Goal: Answer question/provide support: Share knowledge or assist other users

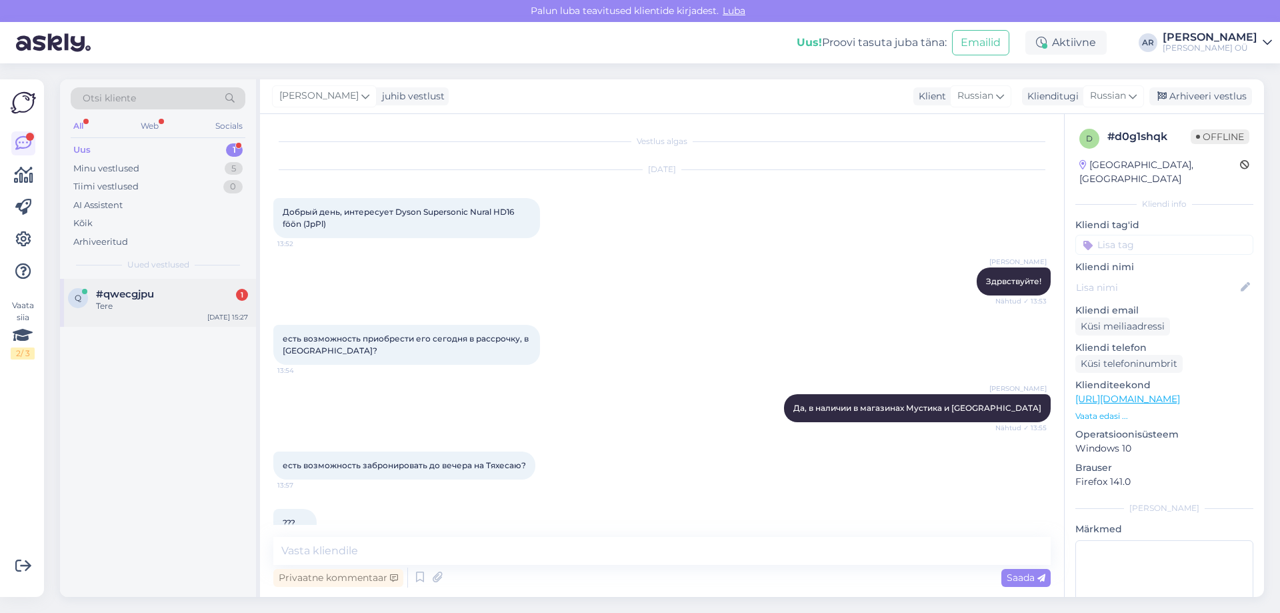
scroll to position [153, 0]
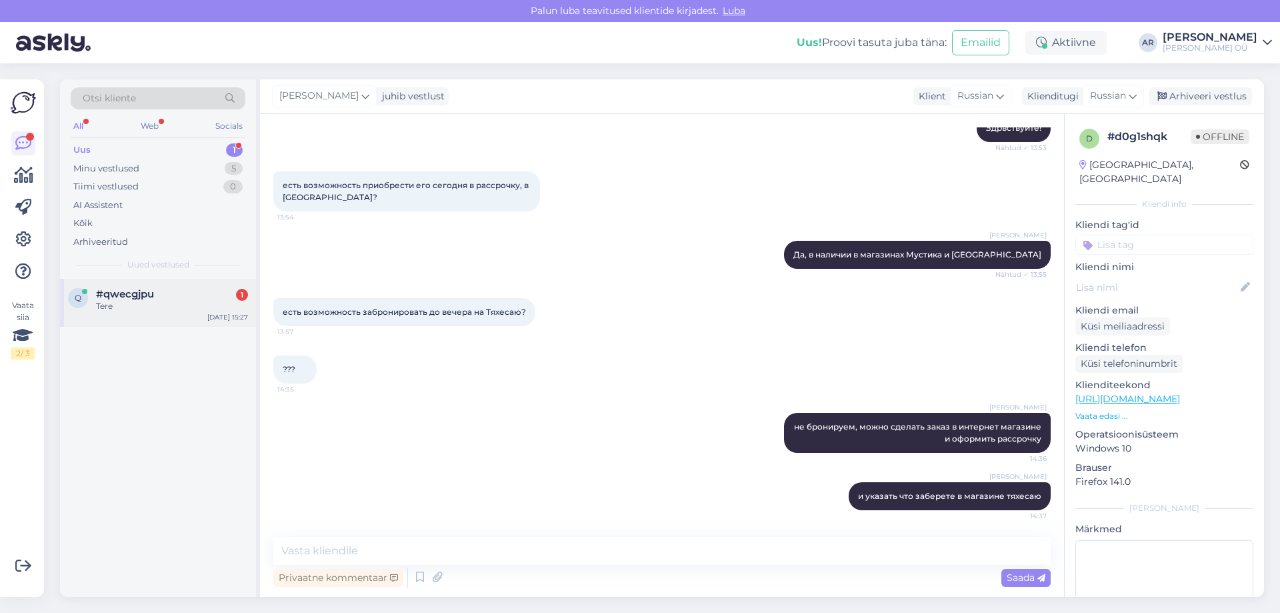
click at [163, 311] on div "Tere" at bounding box center [172, 306] width 152 height 12
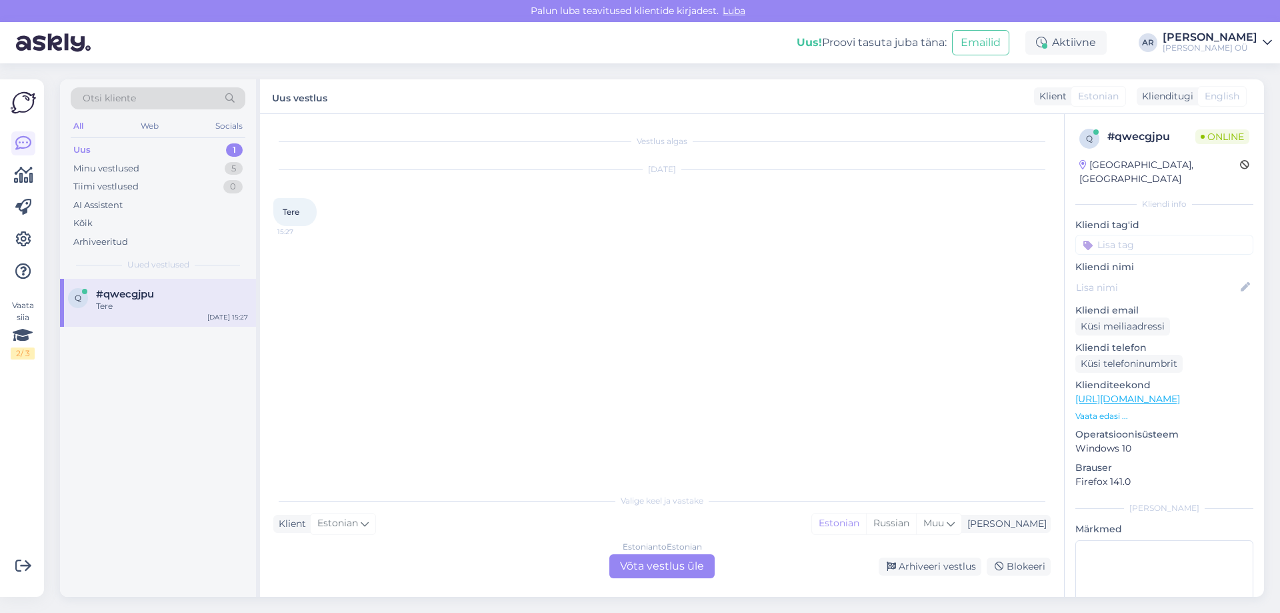
click at [635, 559] on div "Estonian to Estonian Võta vestlus üle" at bounding box center [661, 566] width 105 height 24
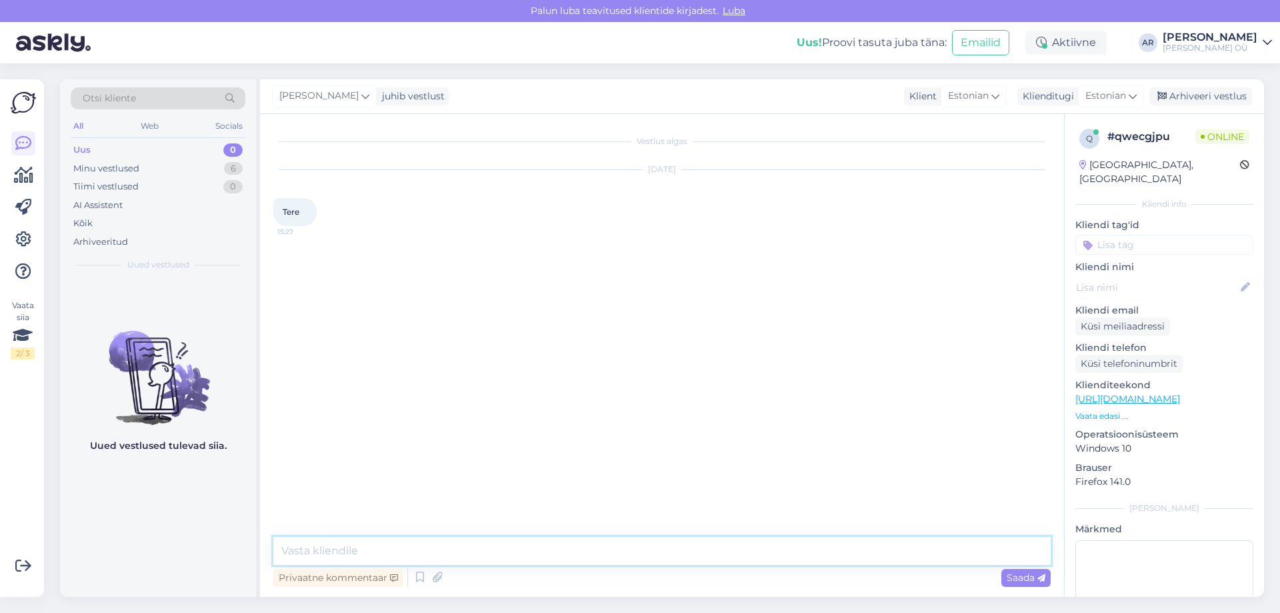
click at [572, 553] on textarea at bounding box center [661, 551] width 777 height 28
type textarea "Tere!"
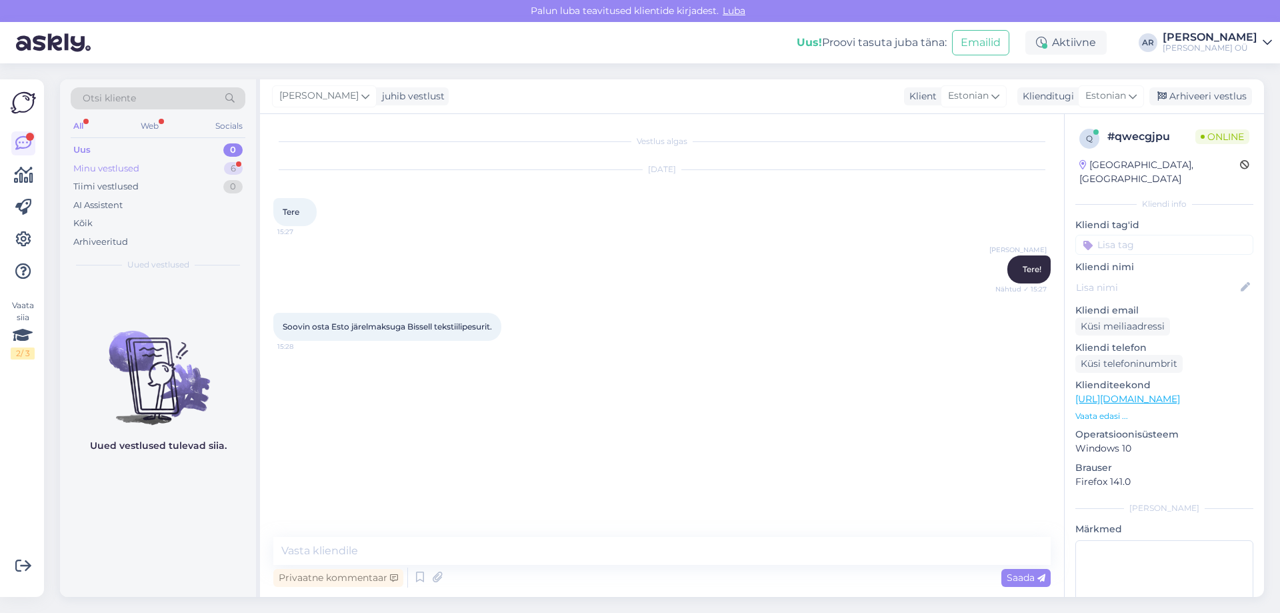
click at [165, 163] on div "Minu vestlused 6" at bounding box center [158, 168] width 175 height 19
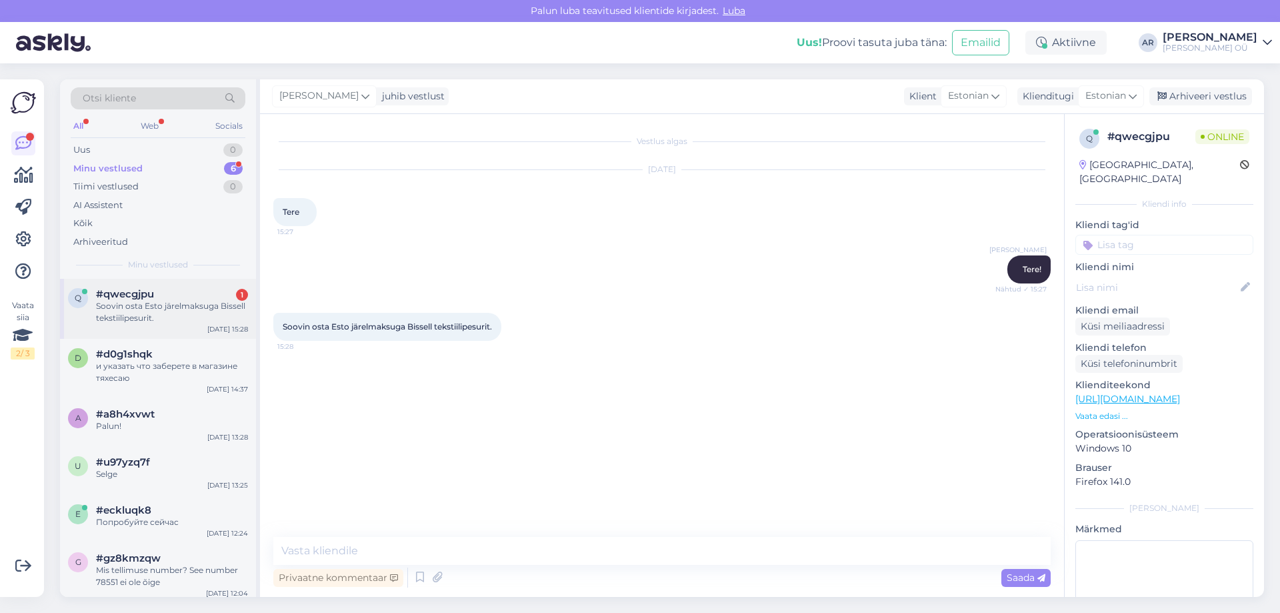
click at [193, 306] on div "Soovin osta Esto järelmaksuga Bissell tekstiilipesurit." at bounding box center [172, 312] width 152 height 24
click at [393, 554] on textarea at bounding box center [661, 551] width 777 height 28
click at [1104, 393] on link "[URL][DOMAIN_NAME]" at bounding box center [1128, 399] width 105 height 12
drag, startPoint x: 387, startPoint y: 538, endPoint x: 390, endPoint y: 545, distance: 7.5
click at [390, 545] on textarea at bounding box center [661, 551] width 777 height 28
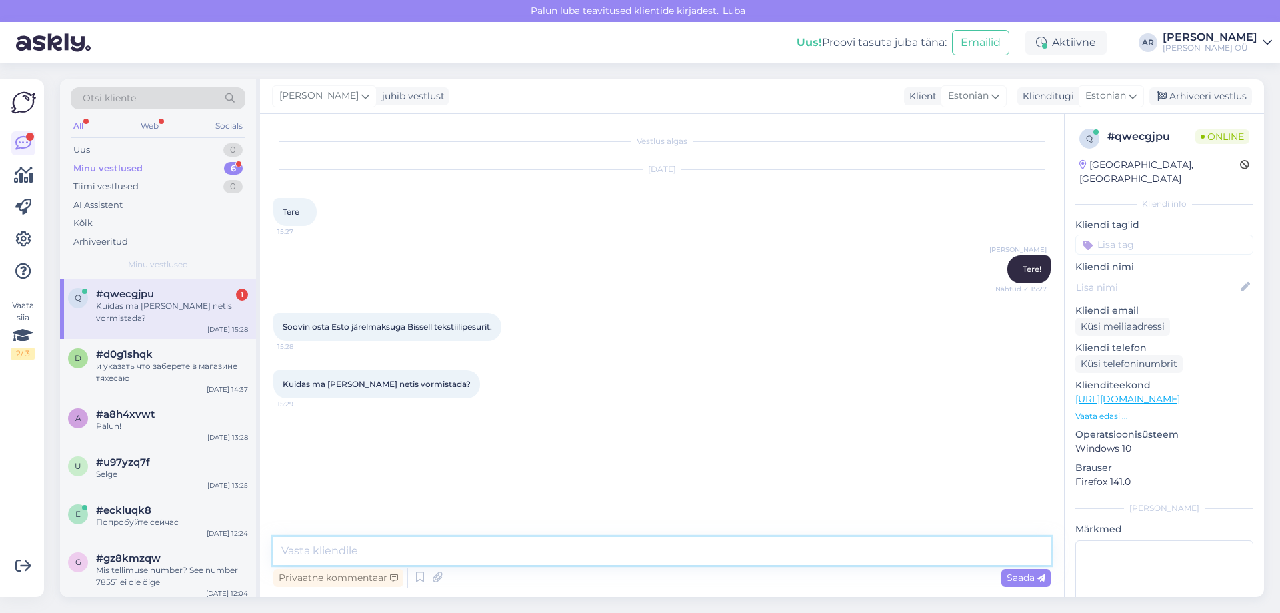
click at [386, 544] on textarea at bounding box center [661, 551] width 777 height 28
type textarea "Lisate toode ostukorvi, valite makseviis ESTO ja kinnitate tellimust"
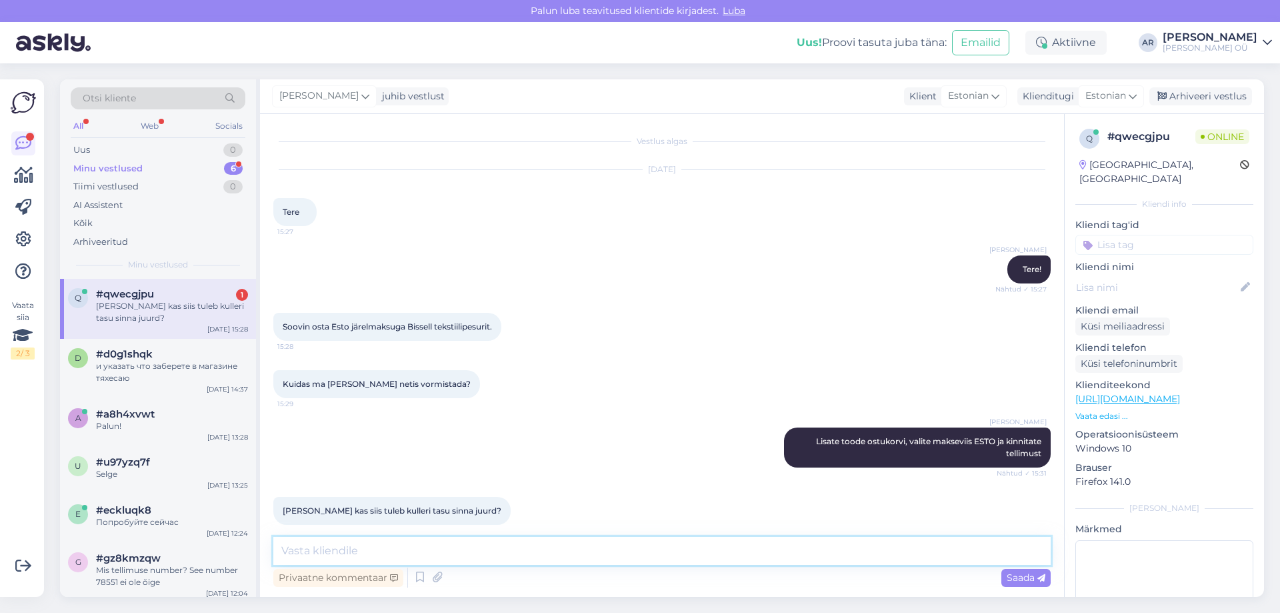
scroll to position [15, 0]
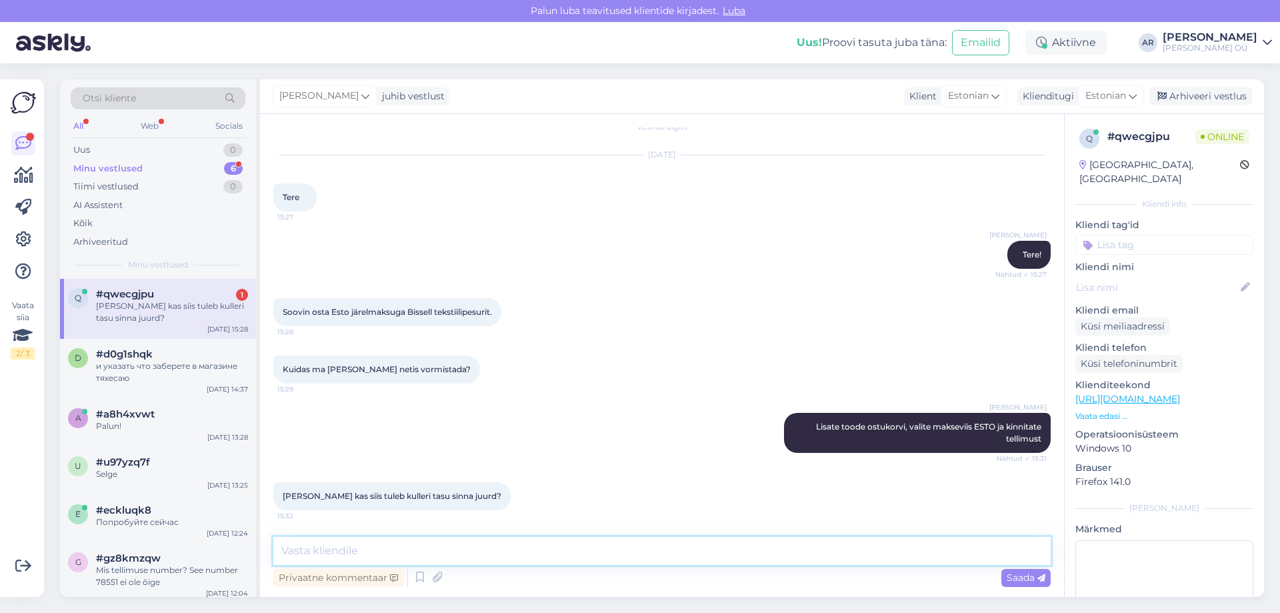
click at [421, 540] on textarea at bounding box center [661, 551] width 777 height 28
type textarea "jah, valite teenust kulleriga maja ette"
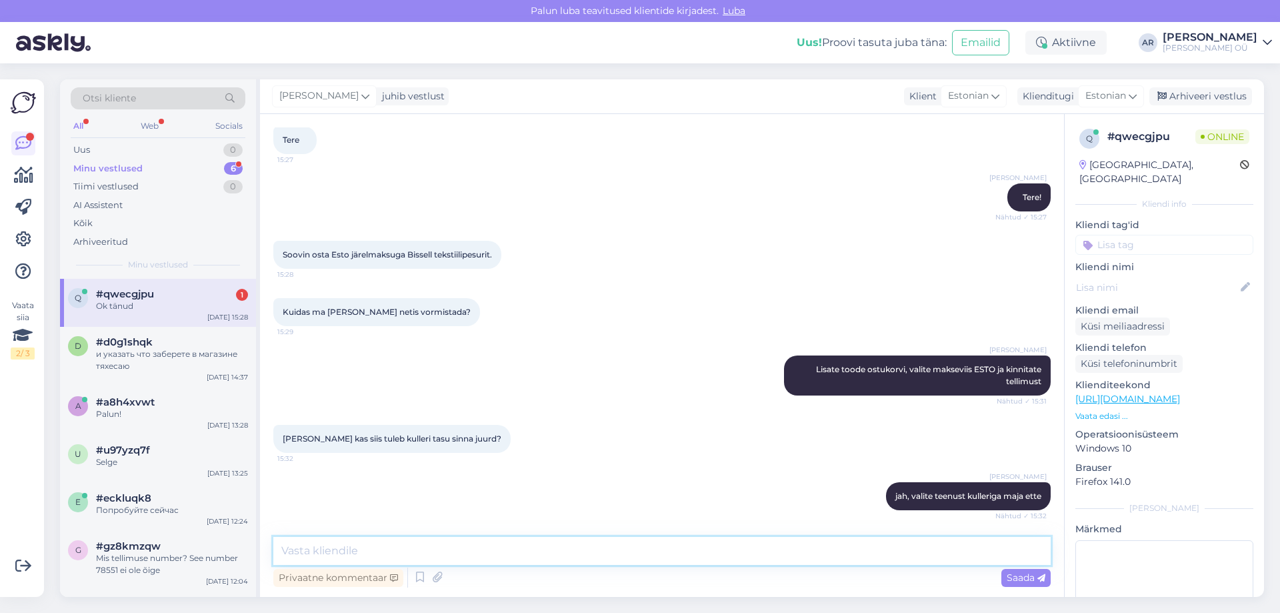
scroll to position [129, 0]
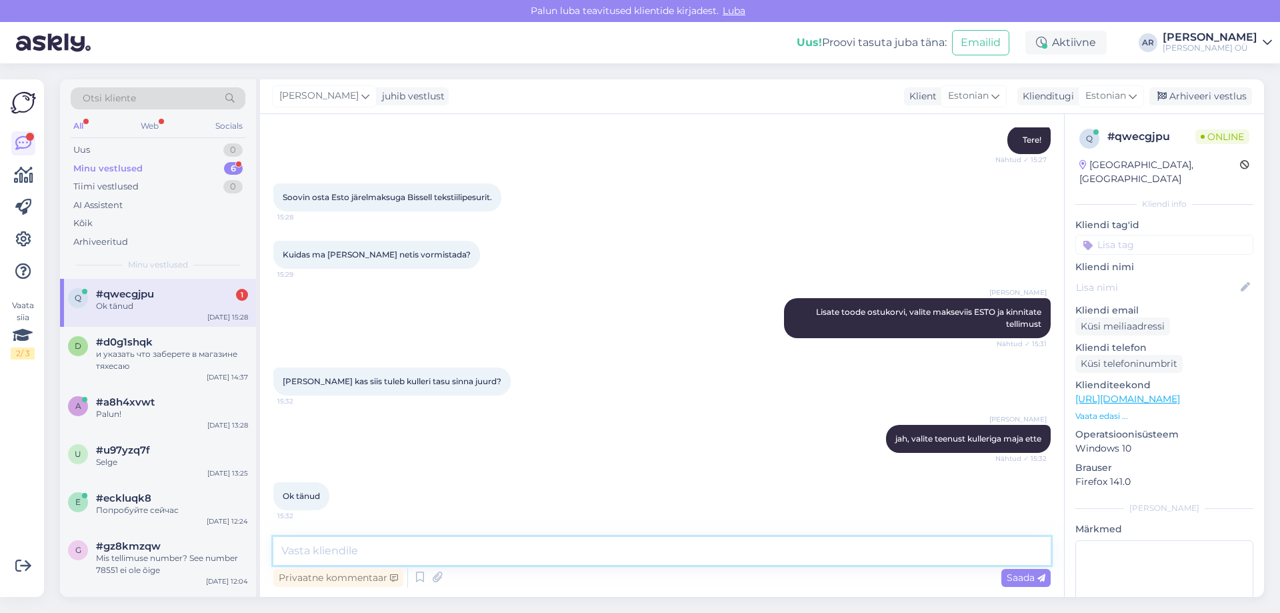
click at [479, 548] on textarea at bounding box center [661, 551] width 777 height 28
type textarea "Palun!"
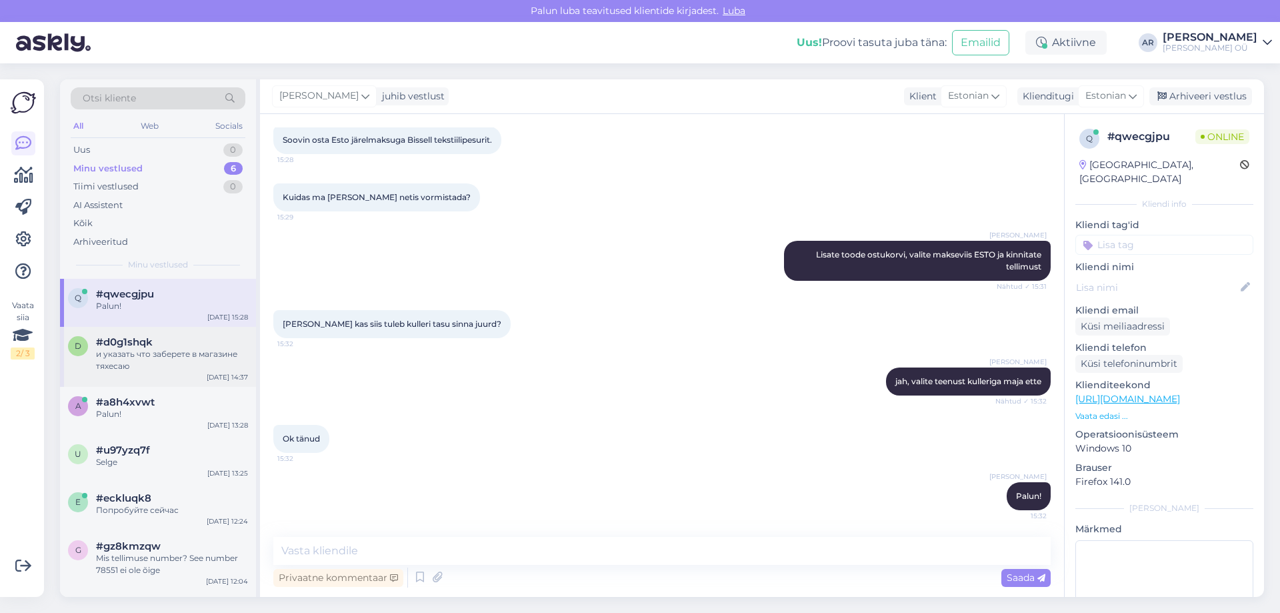
click at [201, 355] on div "и указать что заберете в магазине тяхесаю" at bounding box center [172, 360] width 152 height 24
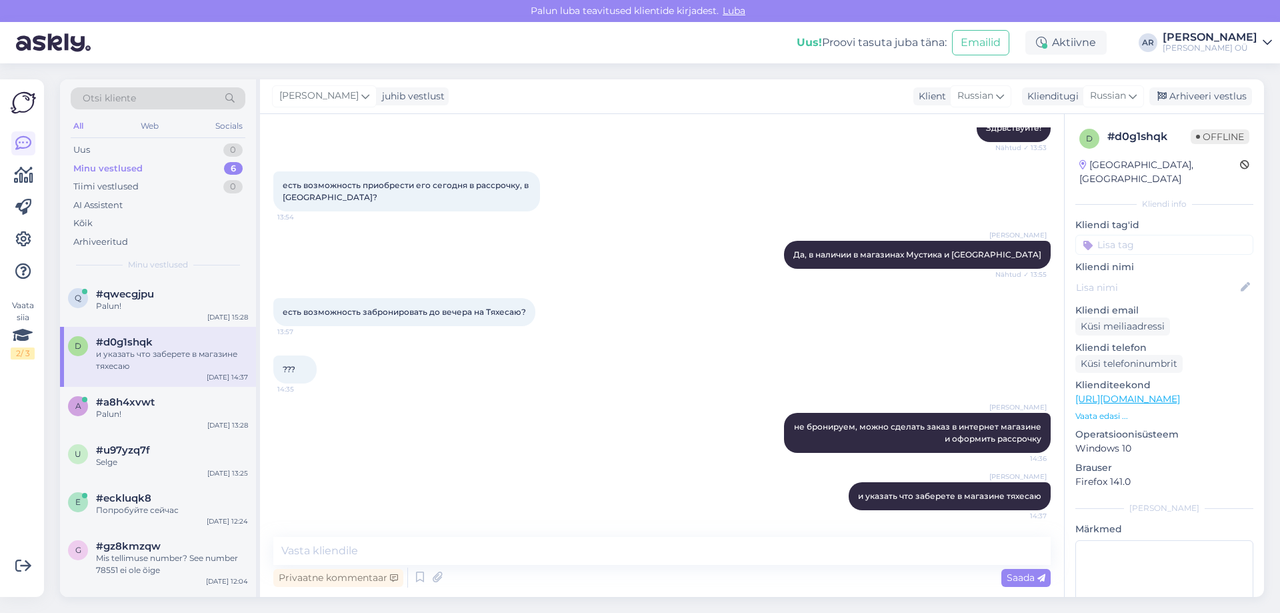
scroll to position [153, 0]
click at [1190, 95] on div "Arhiveeri vestlus" at bounding box center [1201, 96] width 103 height 18
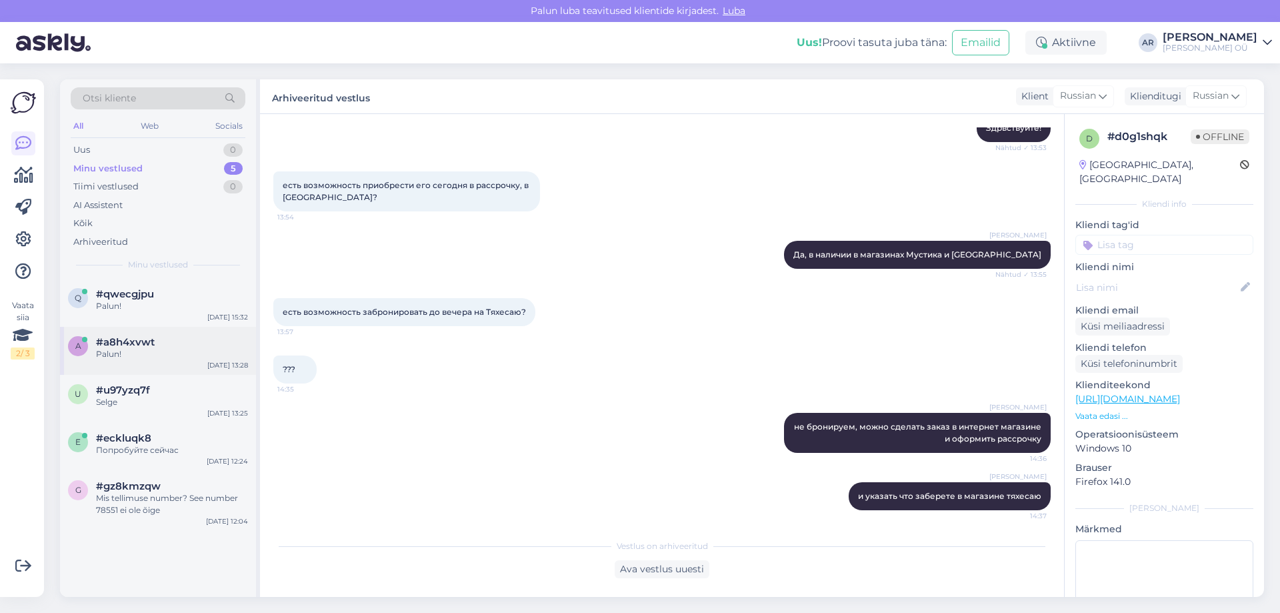
click at [162, 351] on div "Palun!" at bounding box center [172, 354] width 152 height 12
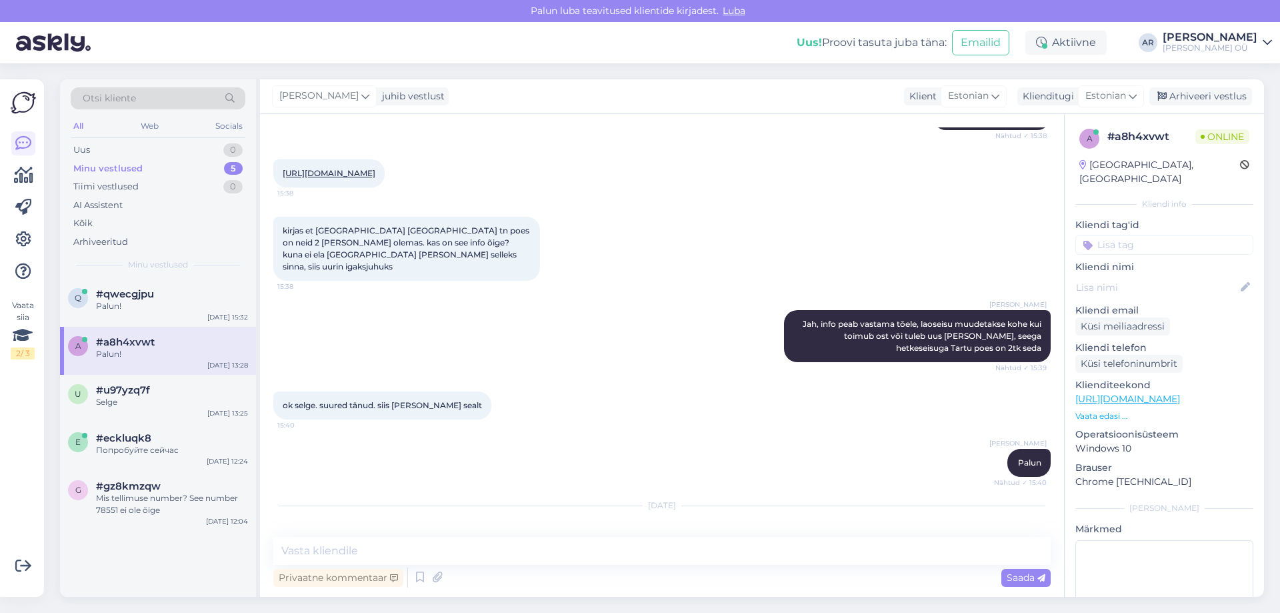
scroll to position [1190, 0]
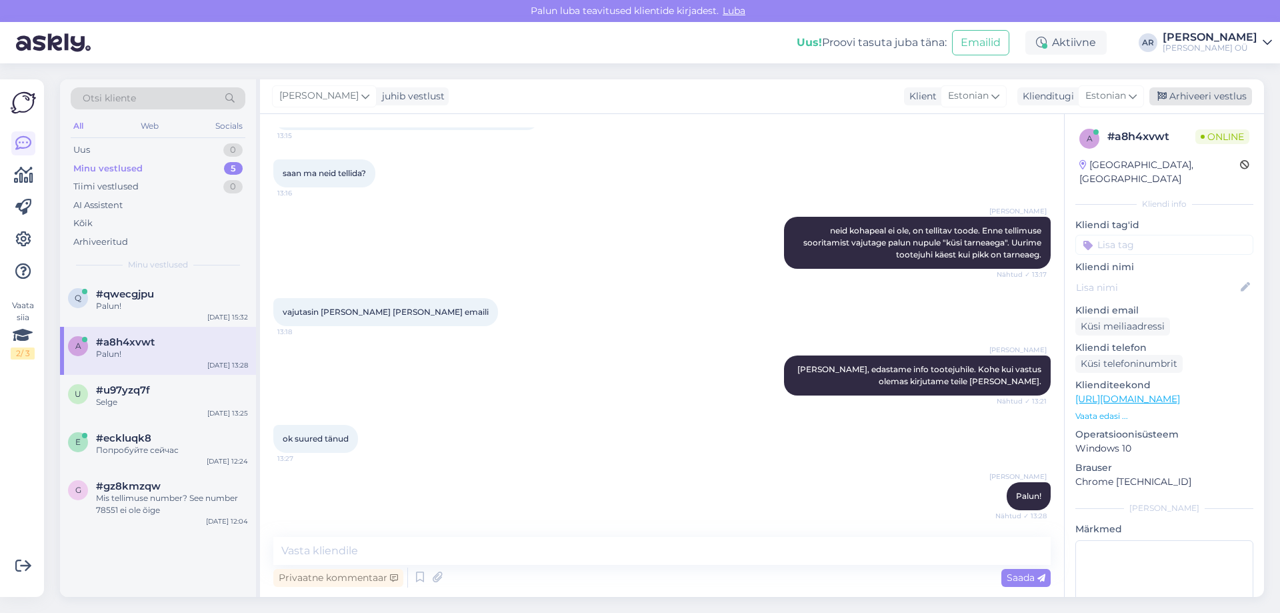
click at [1191, 95] on div "Arhiveeri vestlus" at bounding box center [1201, 96] width 103 height 18
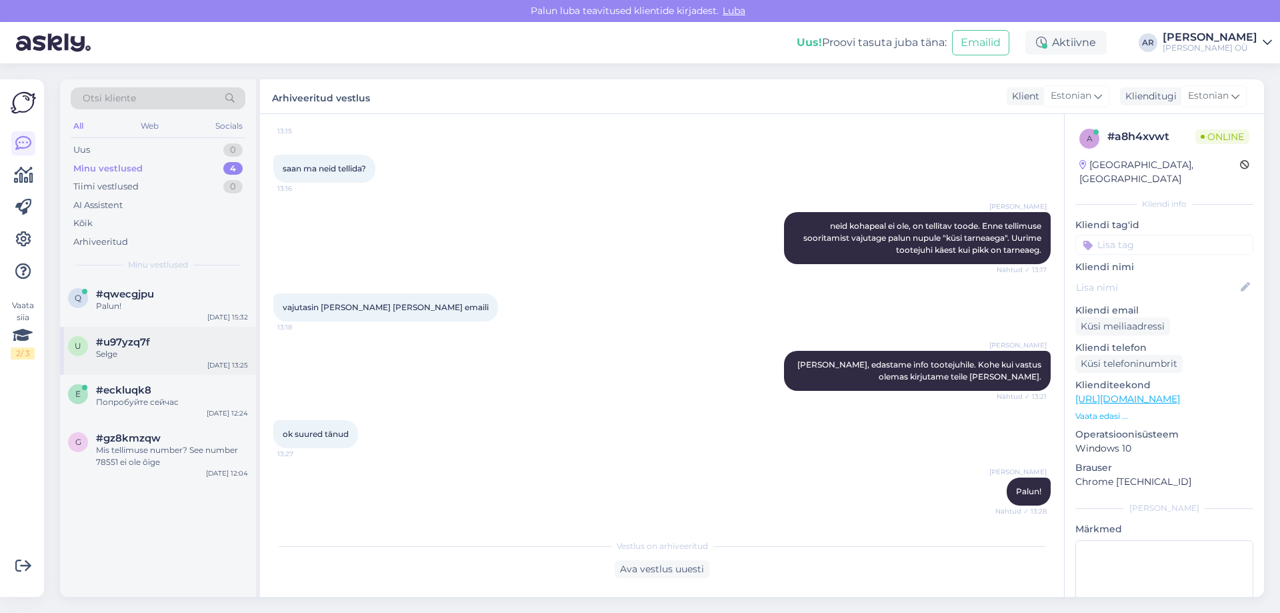
click at [144, 346] on span "#u97yzq7f" at bounding box center [123, 342] width 54 height 12
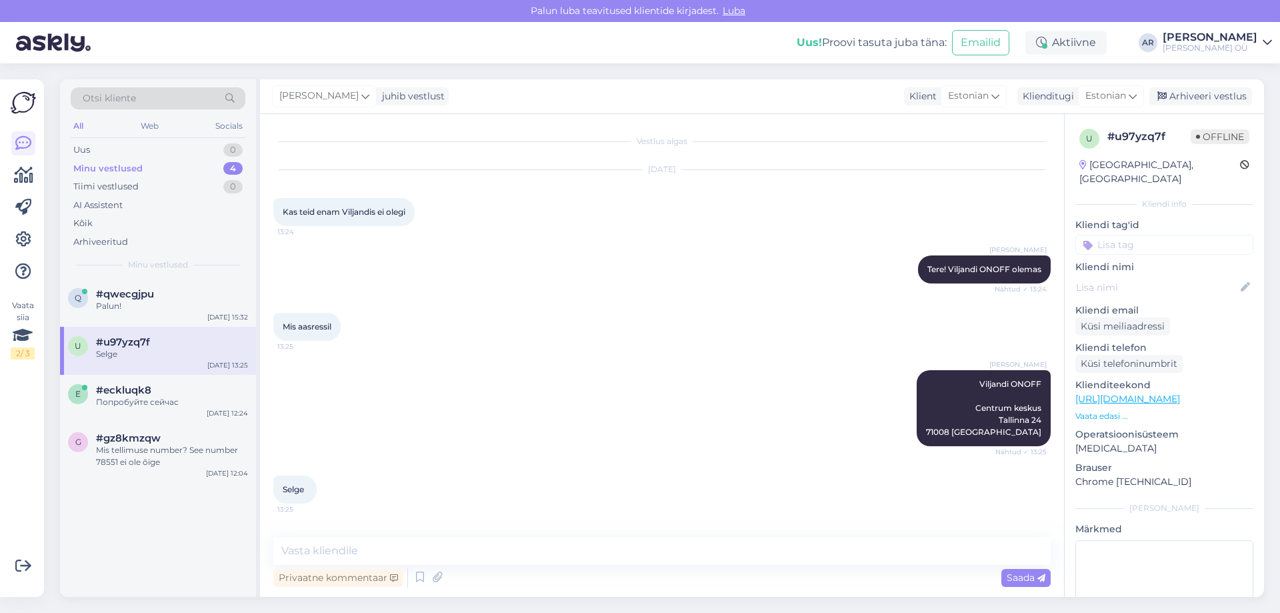
scroll to position [17, 0]
drag, startPoint x: 1186, startPoint y: 96, endPoint x: 1202, endPoint y: 99, distance: 15.7
click at [1202, 99] on div "Arhiveeri vestlus" at bounding box center [1201, 96] width 103 height 18
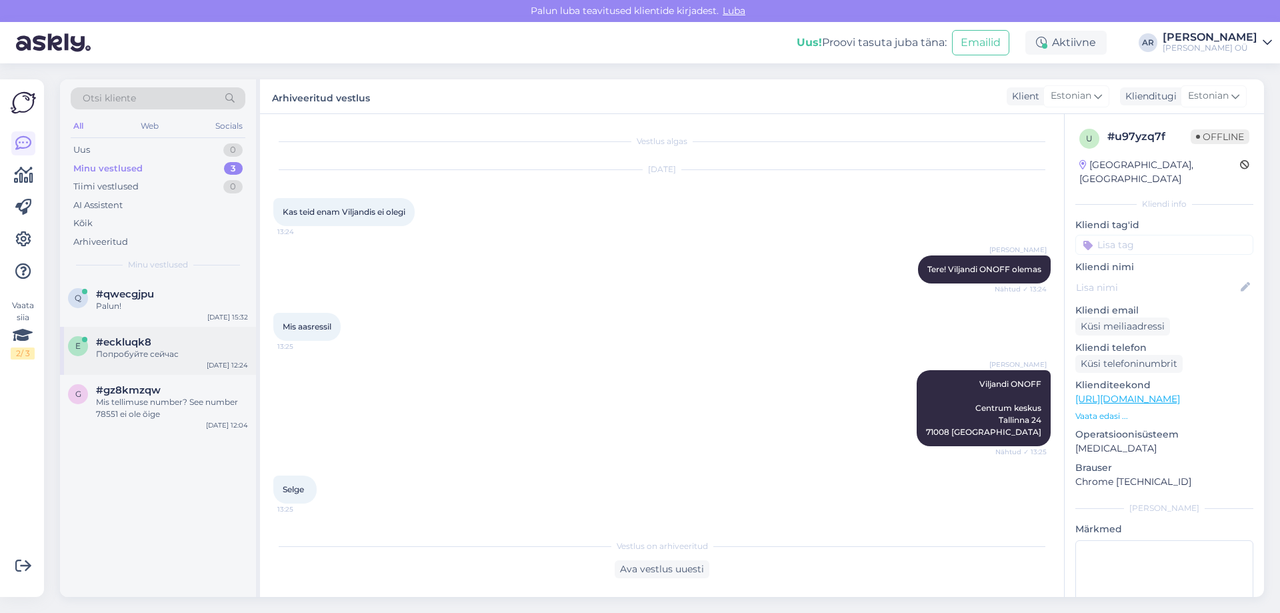
click at [131, 351] on div "Попробуйте сейчас" at bounding box center [172, 354] width 152 height 12
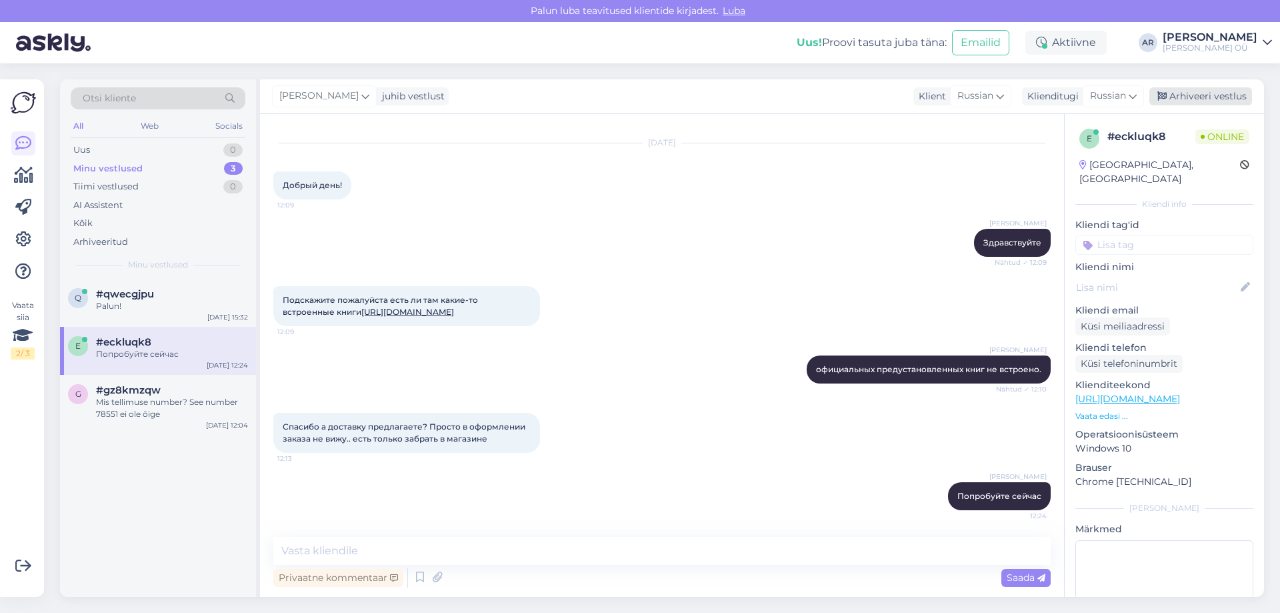
click at [1180, 89] on div "Arhiveeri vestlus" at bounding box center [1201, 96] width 103 height 18
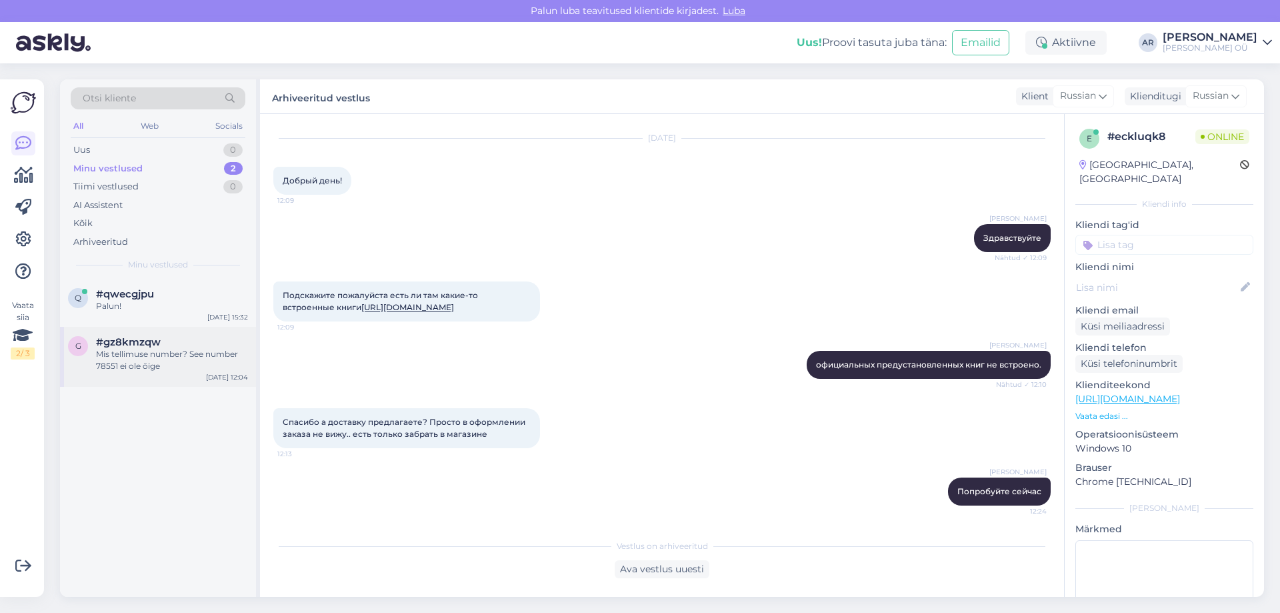
click at [184, 350] on div "Mis tellimuse number? See number 78551 ei ole õige" at bounding box center [172, 360] width 152 height 24
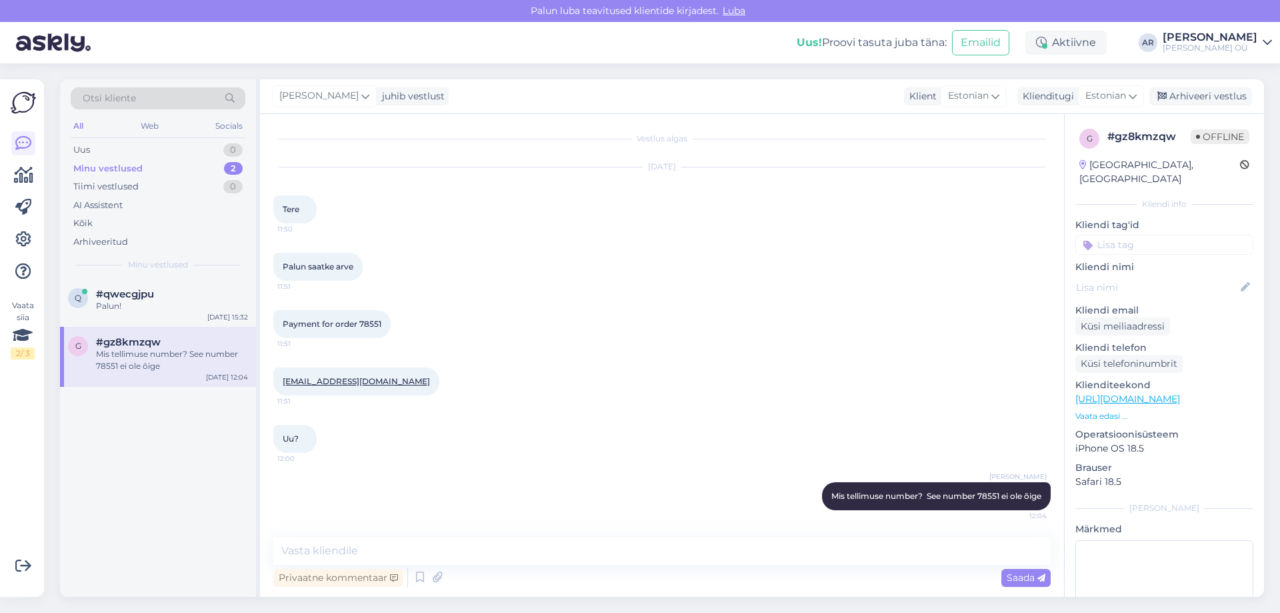
scroll to position [3, 0]
click at [1203, 107] on div "[PERSON_NAME] juhib vestlust Klient [DEMOGRAPHIC_DATA] Klienditugi [DEMOGRAPHIC…" at bounding box center [762, 96] width 1004 height 35
click at [1200, 95] on div "Arhiveeri vestlus" at bounding box center [1201, 96] width 103 height 18
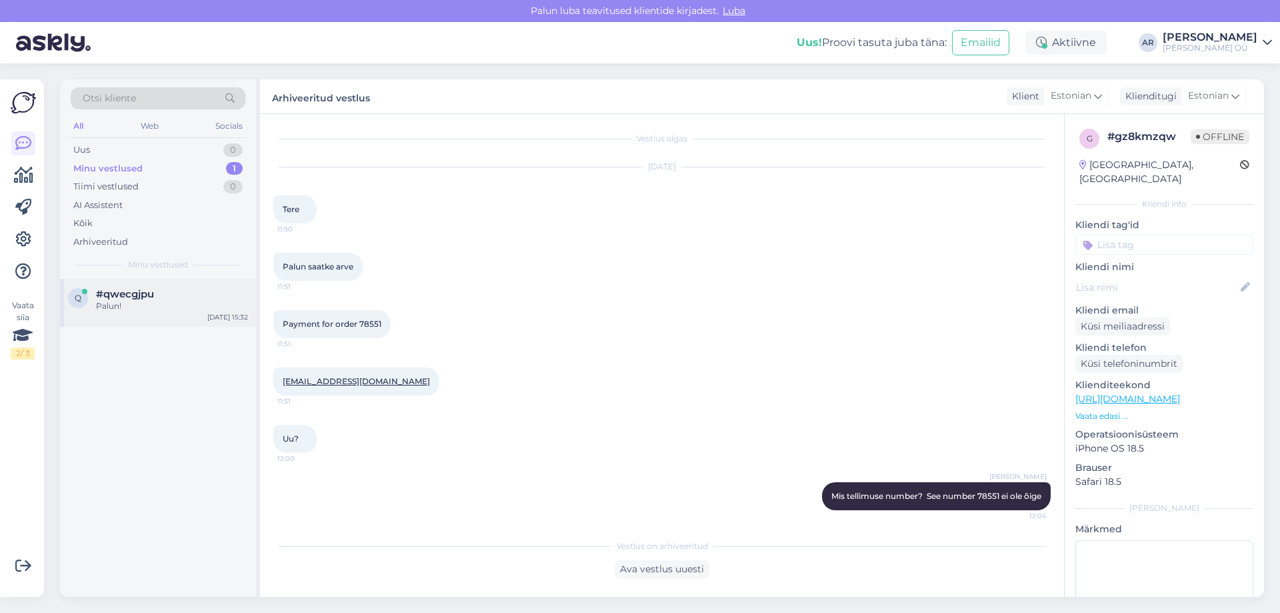
click at [155, 299] on div "#qwecgjpu" at bounding box center [172, 294] width 152 height 12
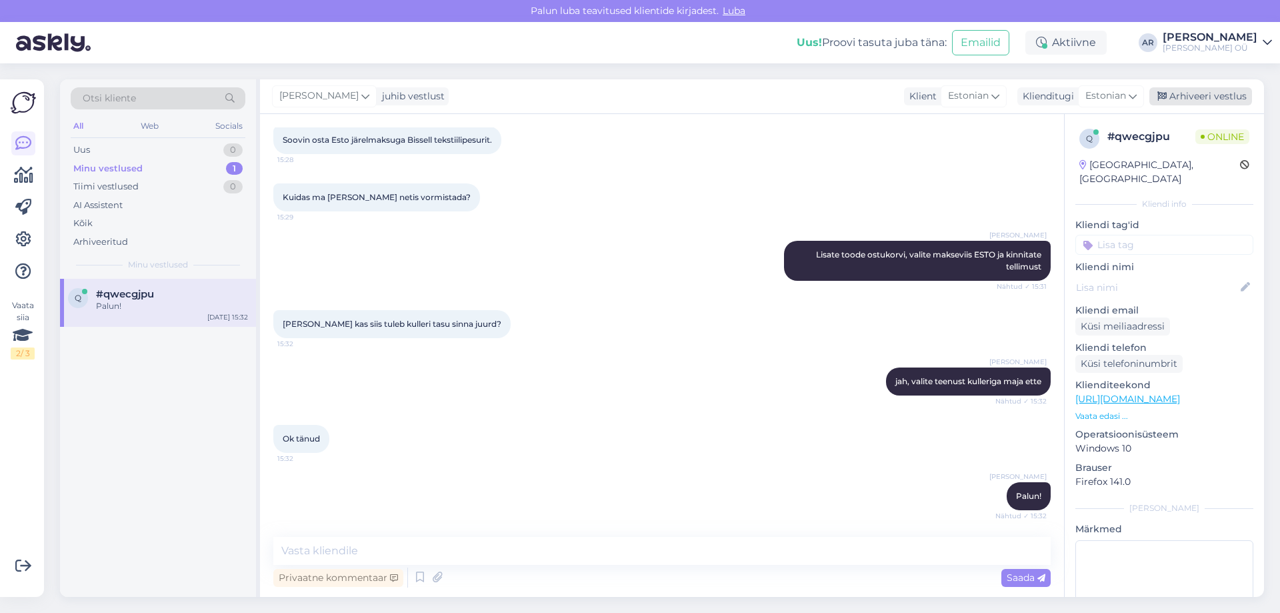
click at [1187, 99] on div "Arhiveeri vestlus" at bounding box center [1201, 96] width 103 height 18
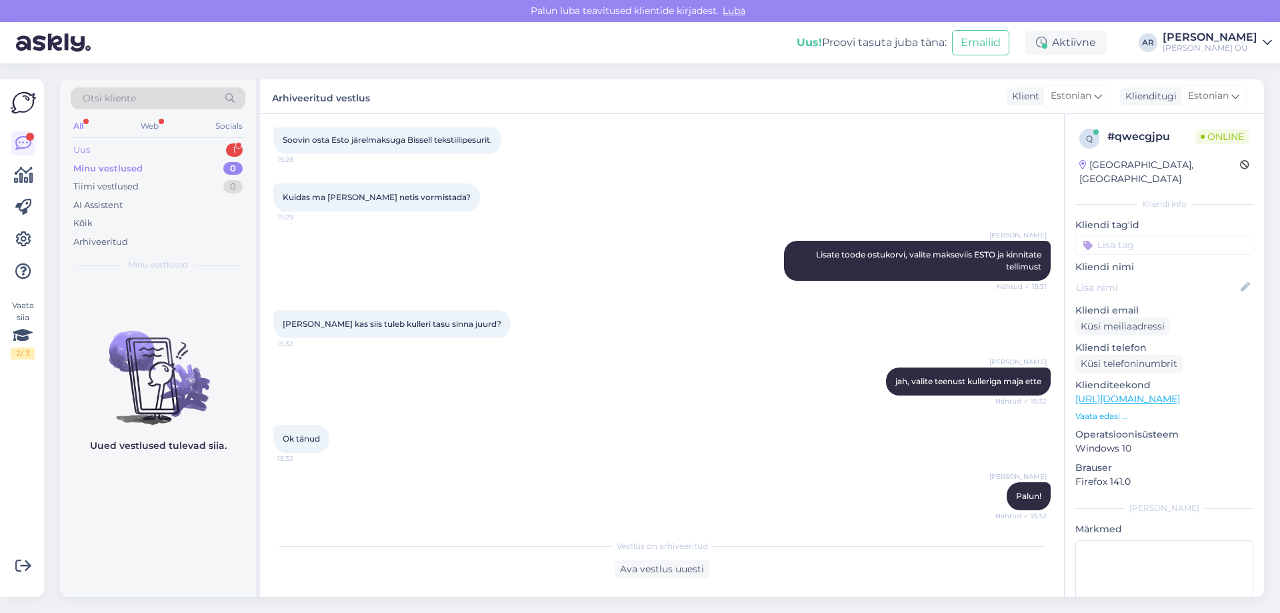
click at [161, 155] on div "Uus 1" at bounding box center [158, 150] width 175 height 19
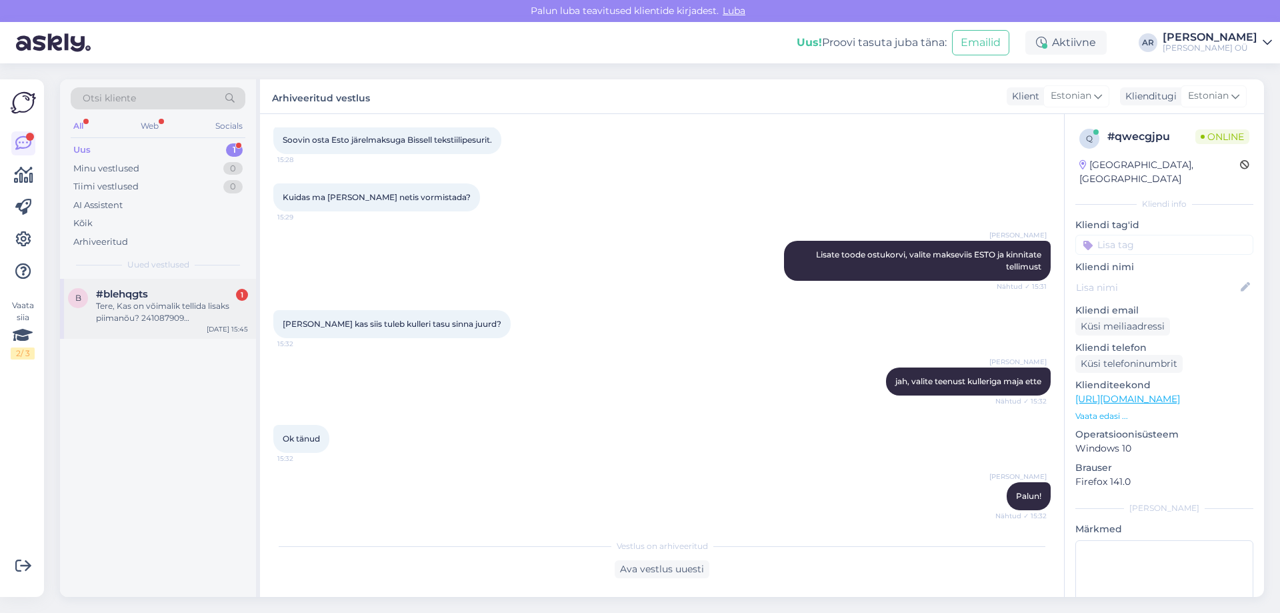
click at [124, 313] on div "Tere, Kas on võimalik tellida lisaks piimanõu? 241087909 [PERSON_NAME] ECAM320.…" at bounding box center [172, 312] width 152 height 24
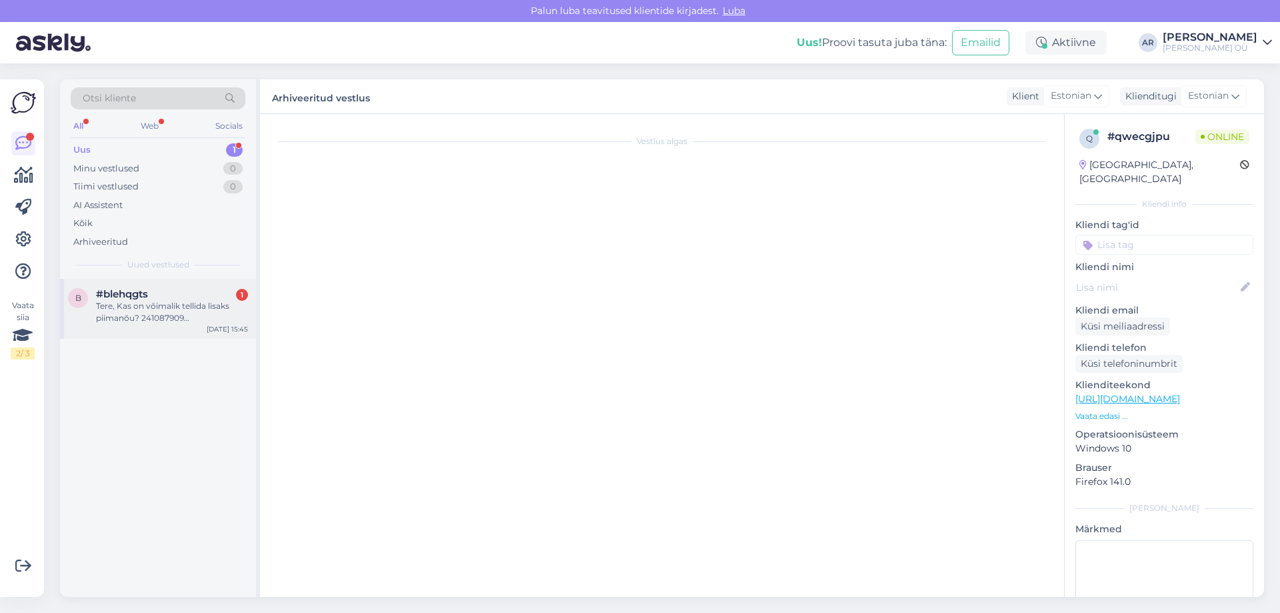
scroll to position [0, 0]
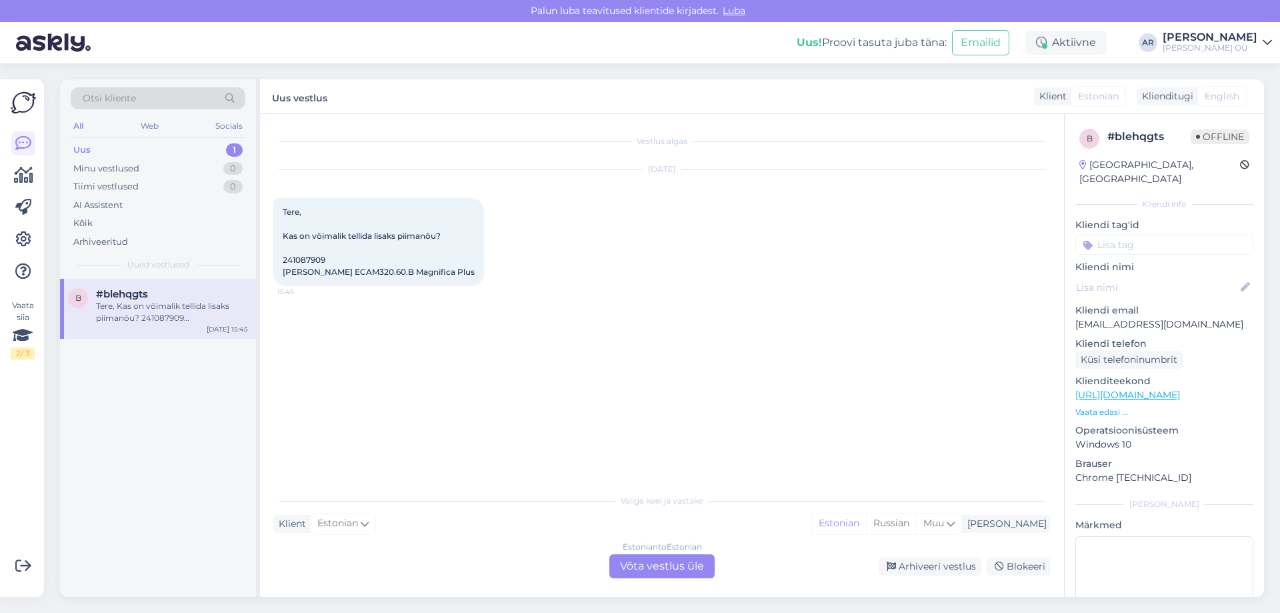
click at [1096, 389] on link "[URL][DOMAIN_NAME]" at bounding box center [1128, 395] width 105 height 12
click at [329, 267] on span "Tere, Kas on võimalik tellida lisaks piimanõu? 241087909 [PERSON_NAME] ECAM320.…" at bounding box center [379, 242] width 192 height 70
click at [330, 269] on span "Tere, Kas on võimalik tellida lisaks piimanõu? 241087909 [PERSON_NAME] ECAM320.…" at bounding box center [379, 242] width 192 height 70
click at [330, 270] on span "Tere, Kas on võimalik tellida lisaks piimanõu? 241087909 [PERSON_NAME] ECAM320.…" at bounding box center [379, 242] width 192 height 70
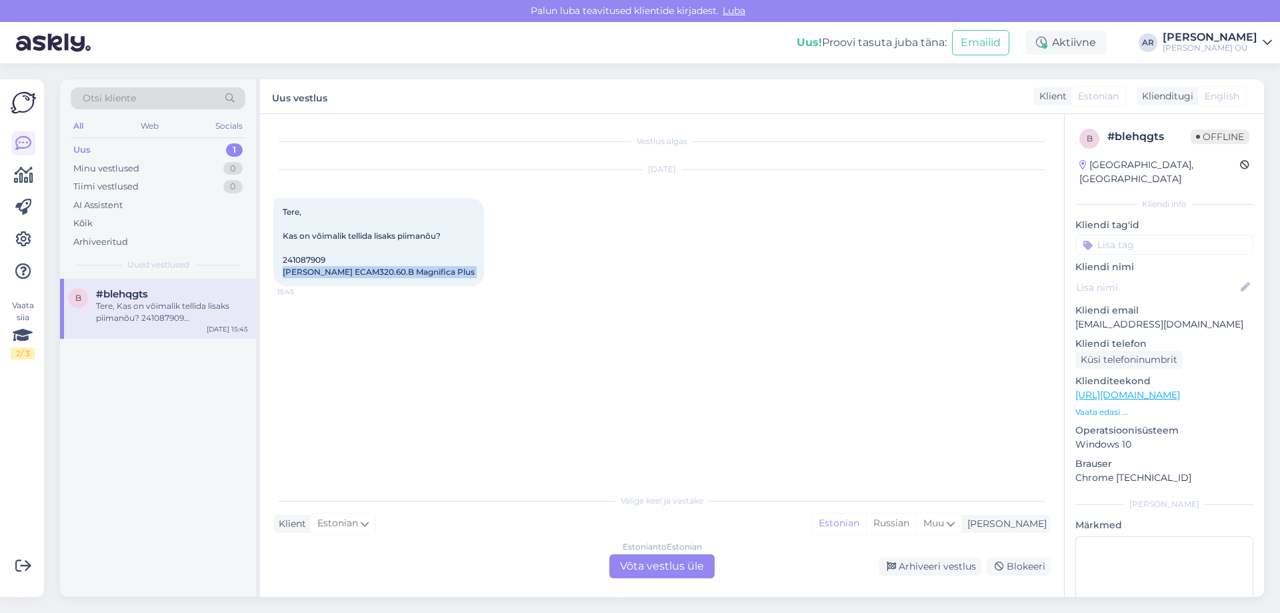
copy div "[PERSON_NAME] ECAM320.60.B Magnifica Plus 15:45"
click at [665, 565] on div "Estonian to Estonian Võta vestlus üle" at bounding box center [661, 566] width 105 height 24
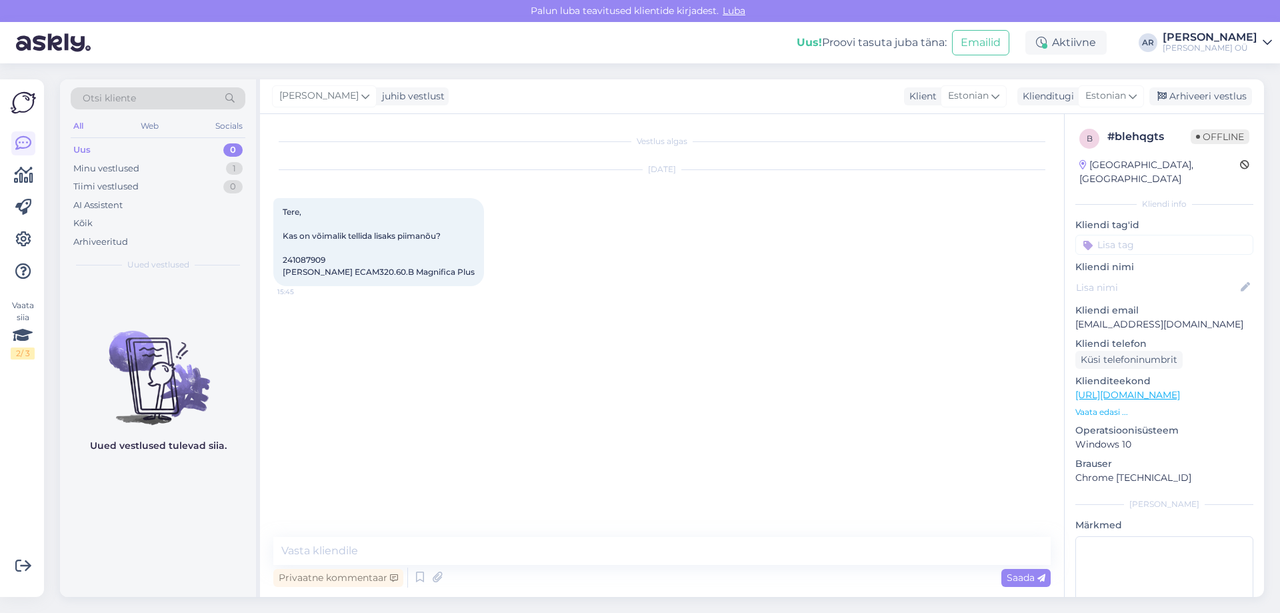
click at [427, 531] on div "Vestlus algas [DATE] Tere, Kas on võimalik tellida lisaks piimanõu? 241087909 […" at bounding box center [662, 355] width 804 height 483
click at [427, 542] on textarea at bounding box center [661, 551] width 777 height 28
type textarea "Tere! Kahjuks ei ole võimalik"
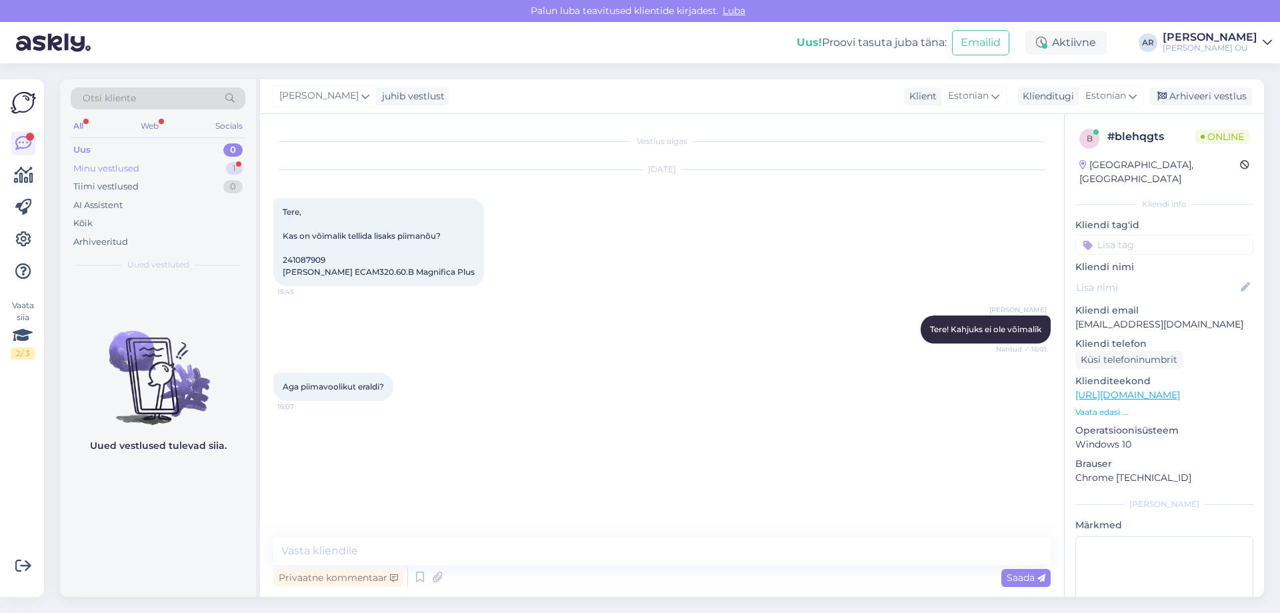
click at [145, 166] on div "Minu vestlused 1" at bounding box center [158, 168] width 175 height 19
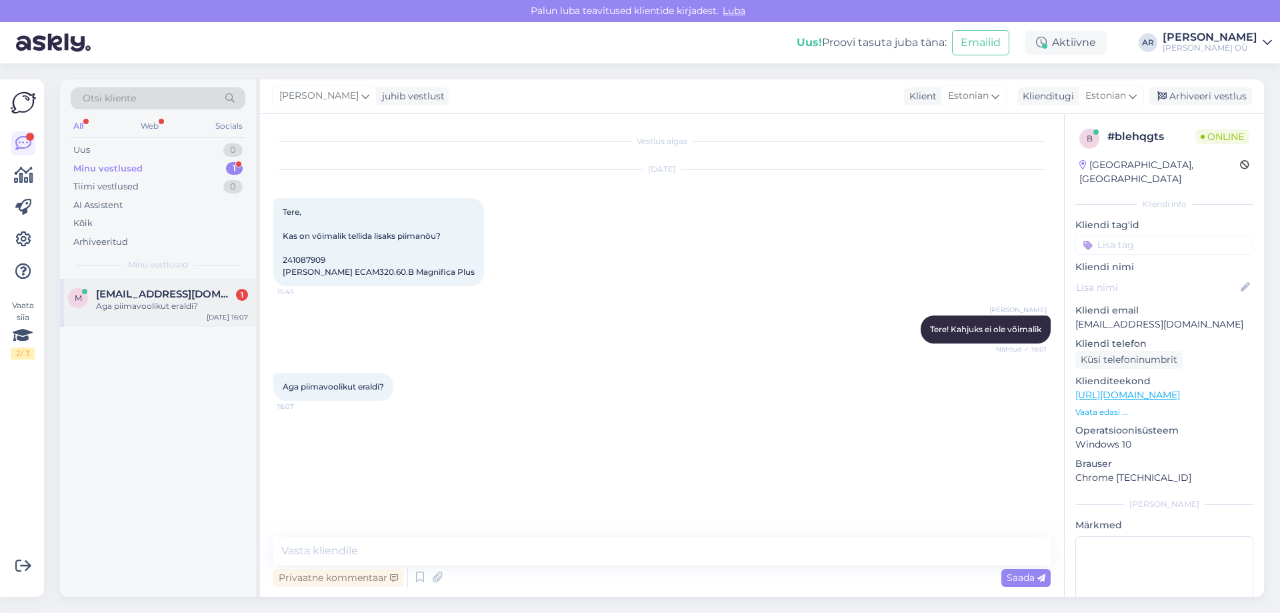
click at [199, 310] on div "Aga piimavoolikut eraldi?" at bounding box center [172, 306] width 152 height 12
click at [337, 543] on textarea at bounding box center [661, 551] width 777 height 28
paste textarea "OÜ Sevi Kodukaubad [STREET_ADDRESS][GEOGRAPHIC_DATA]: E-R 9-17, L 10-15 e-mail:…"
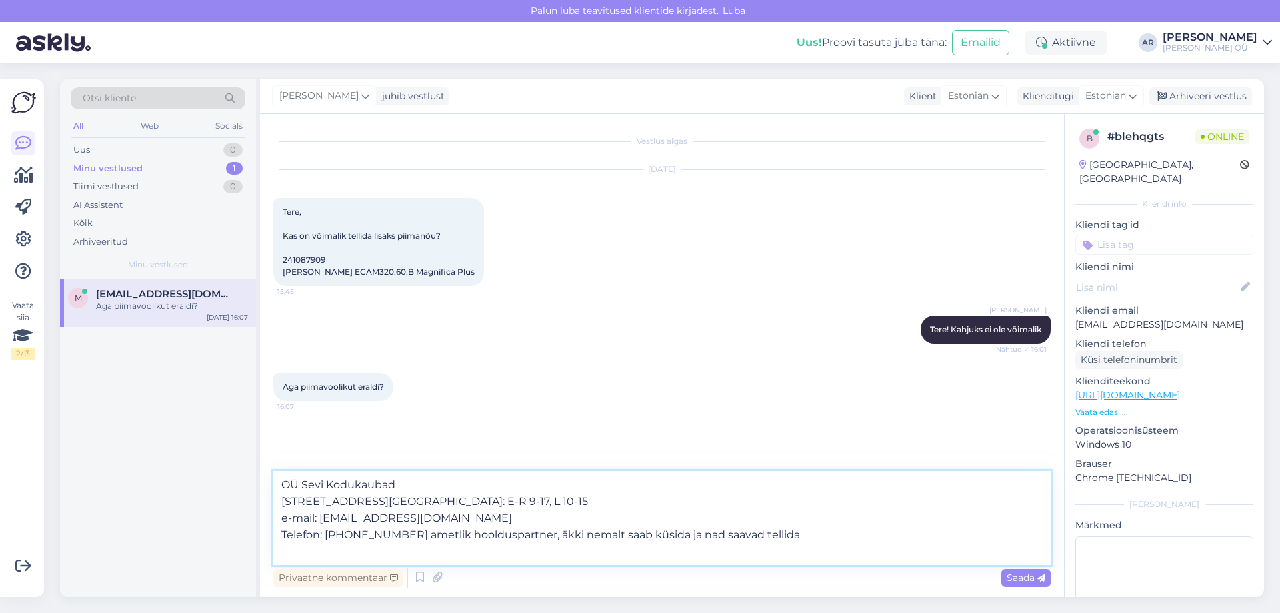
click at [761, 545] on textarea "OÜ Sevi Kodukaubad [STREET_ADDRESS][GEOGRAPHIC_DATA]: E-R 9-17, L 10-15 e-mail:…" at bounding box center [661, 518] width 777 height 94
type textarea "OÜ Sevi Kodukaubad [STREET_ADDRESS][GEOGRAPHIC_DATA]: E-R 9-17, L 10-15 e-mail:…"
click at [844, 558] on textarea "OÜ Sevi Kodukaubad [STREET_ADDRESS][GEOGRAPHIC_DATA]: E-R 9-17, L 10-15 e-mail:…" at bounding box center [661, 518] width 777 height 94
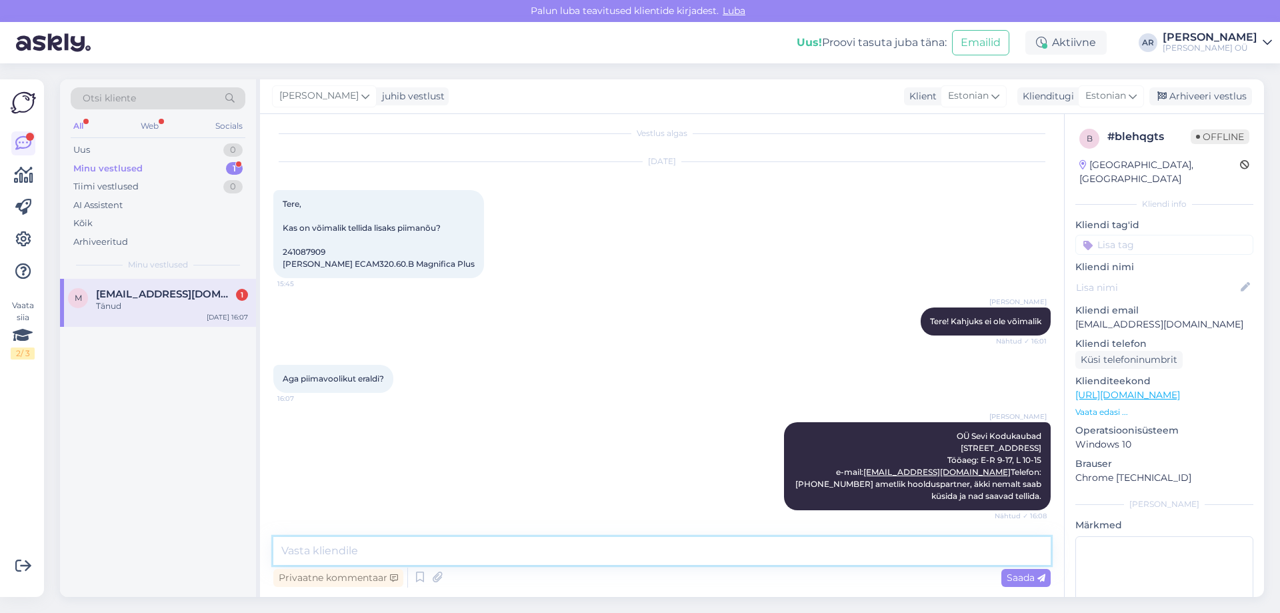
scroll to position [65, 0]
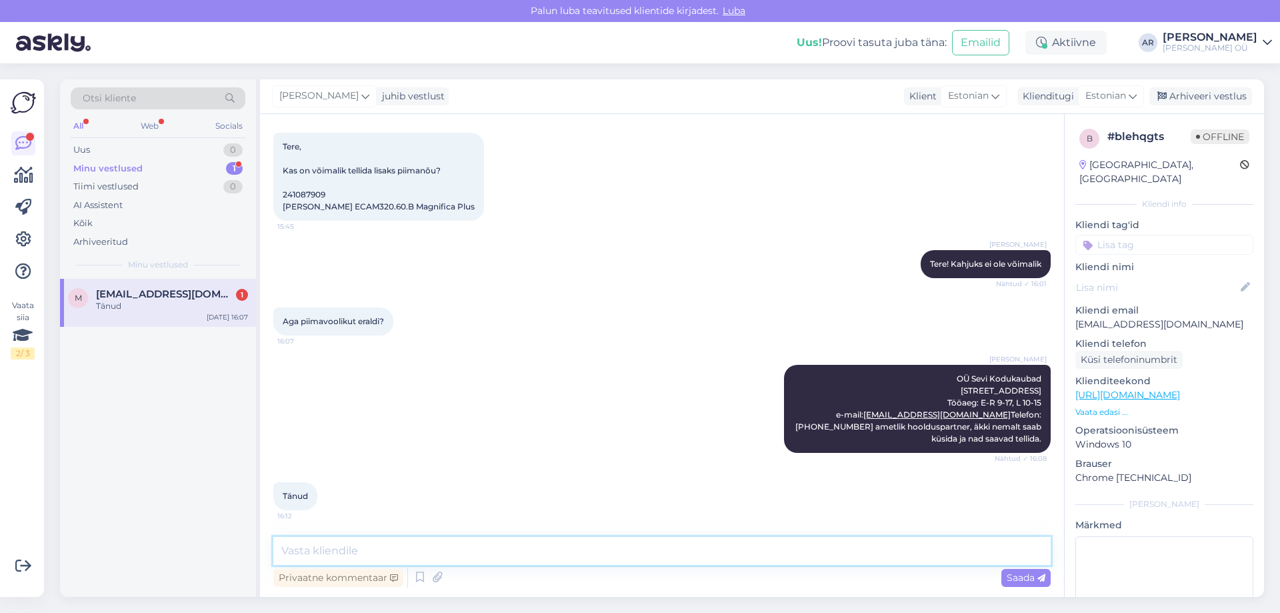
click at [511, 541] on textarea at bounding box center [661, 551] width 777 height 28
click at [589, 556] on textarea at bounding box center [661, 551] width 777 height 28
click at [487, 541] on textarea at bounding box center [661, 551] width 777 height 28
type textarea "Palun!"
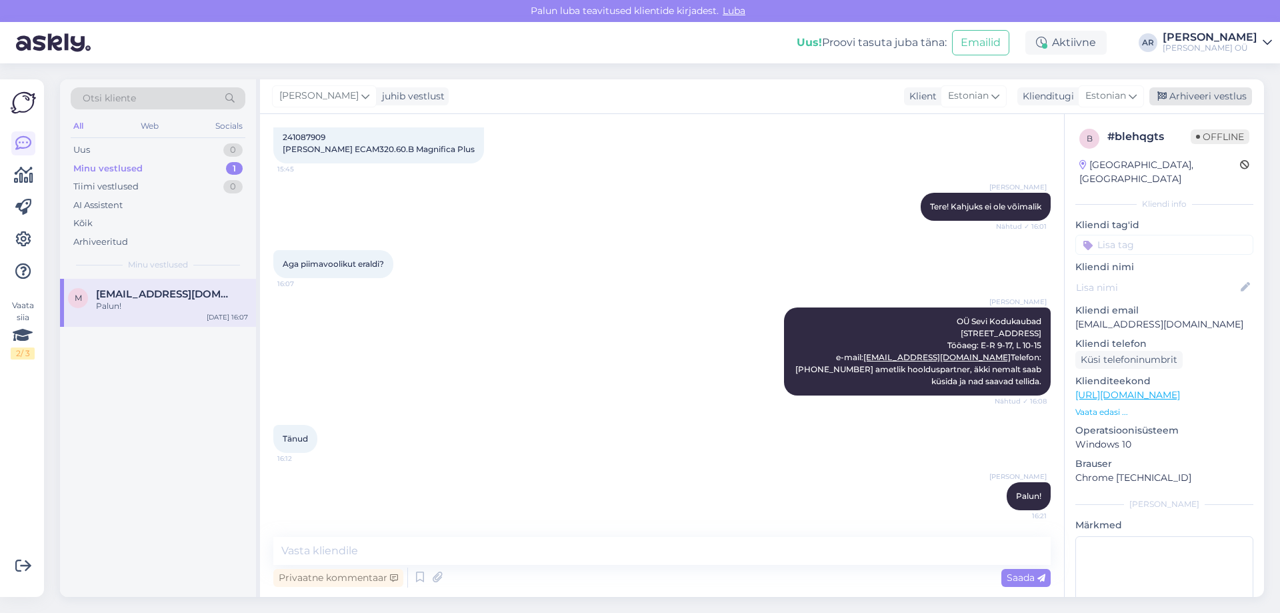
click at [1188, 93] on div "Arhiveeri vestlus" at bounding box center [1201, 96] width 103 height 18
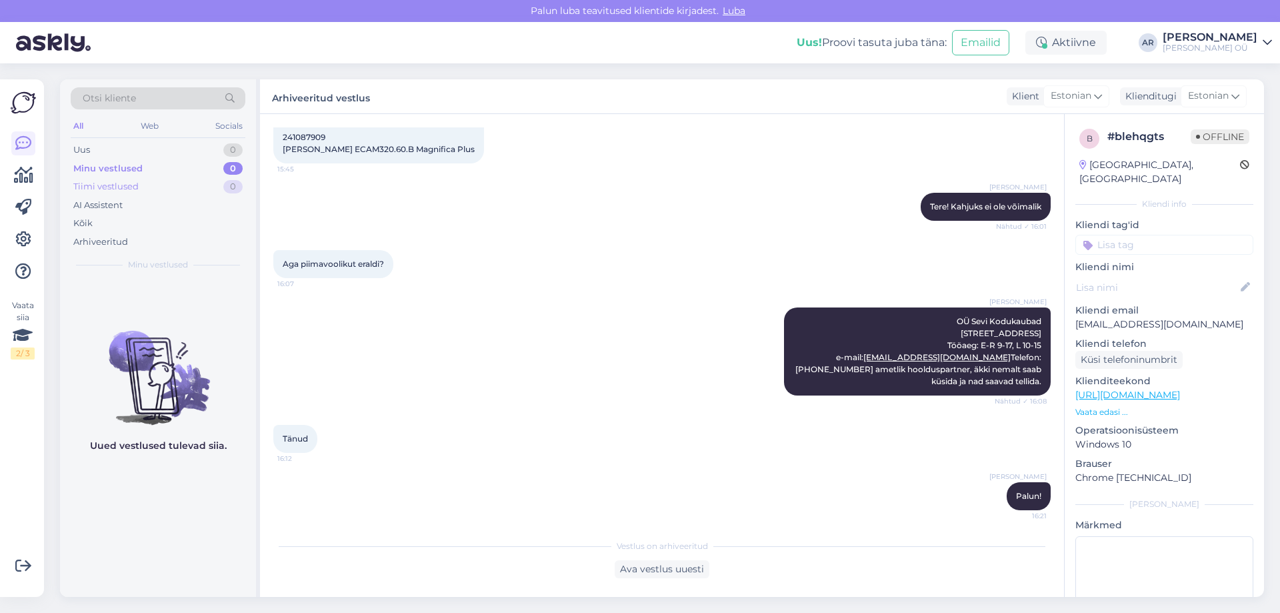
click at [129, 193] on div "Tiimi vestlused" at bounding box center [105, 186] width 65 height 13
click at [147, 192] on div "Tiimi vestlused 0" at bounding box center [158, 186] width 175 height 19
click at [124, 247] on div "Arhiveeritud" at bounding box center [100, 241] width 55 height 13
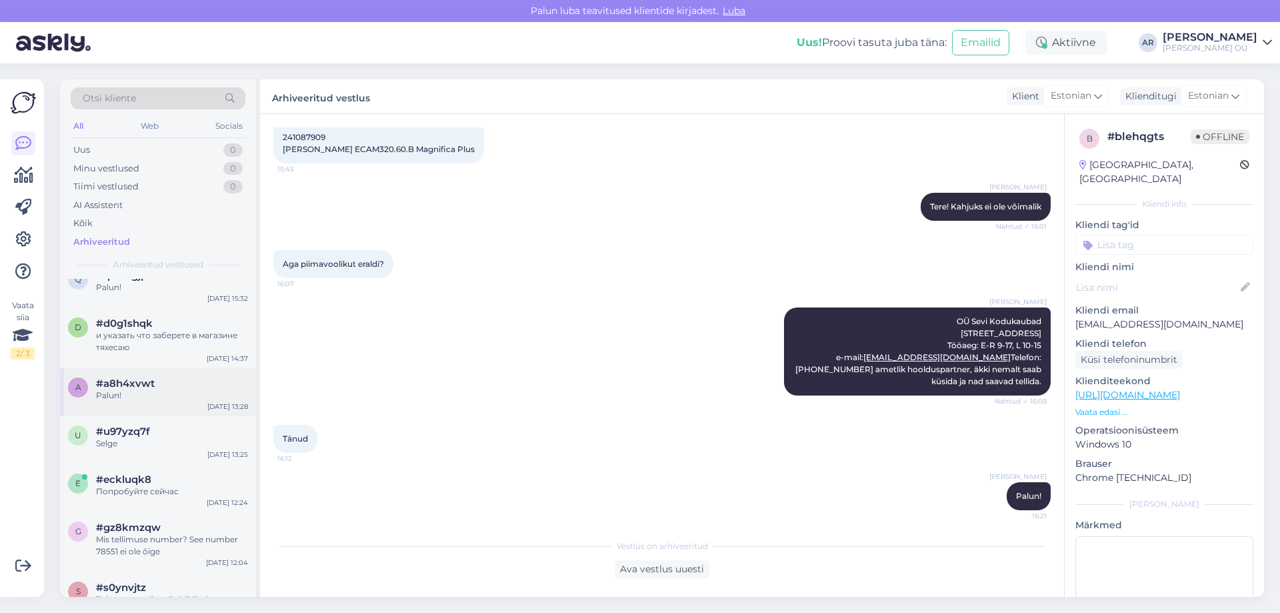
scroll to position [0, 0]
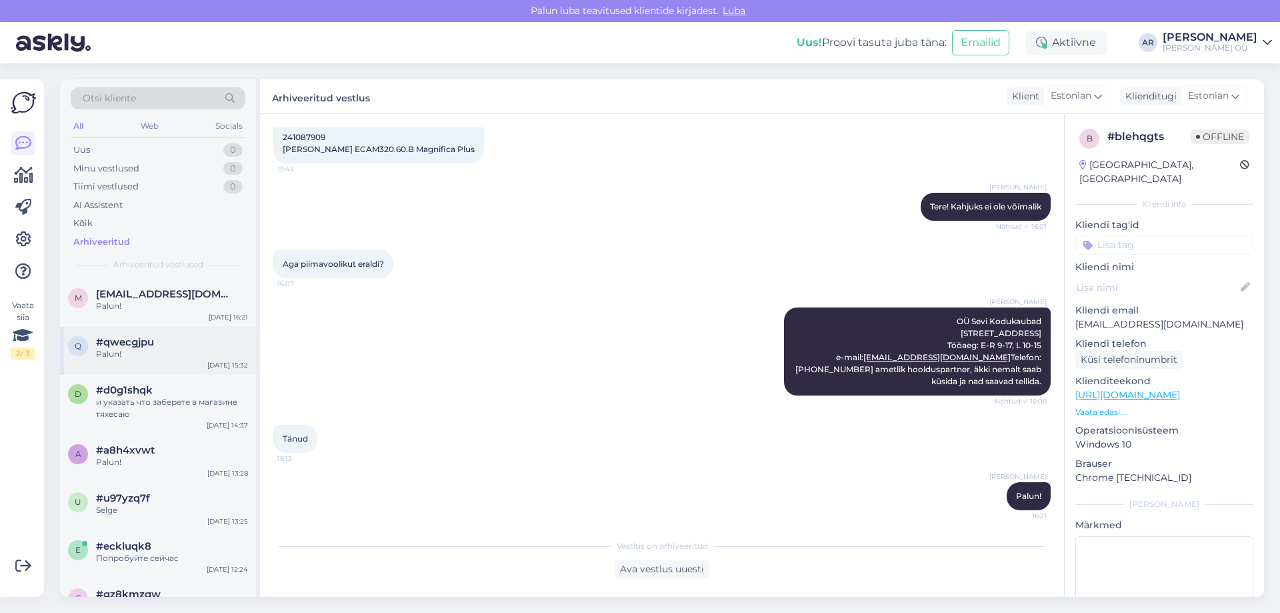
click at [159, 369] on div "q #qwecgjpu Palun! [DATE] 15:32" at bounding box center [158, 351] width 196 height 48
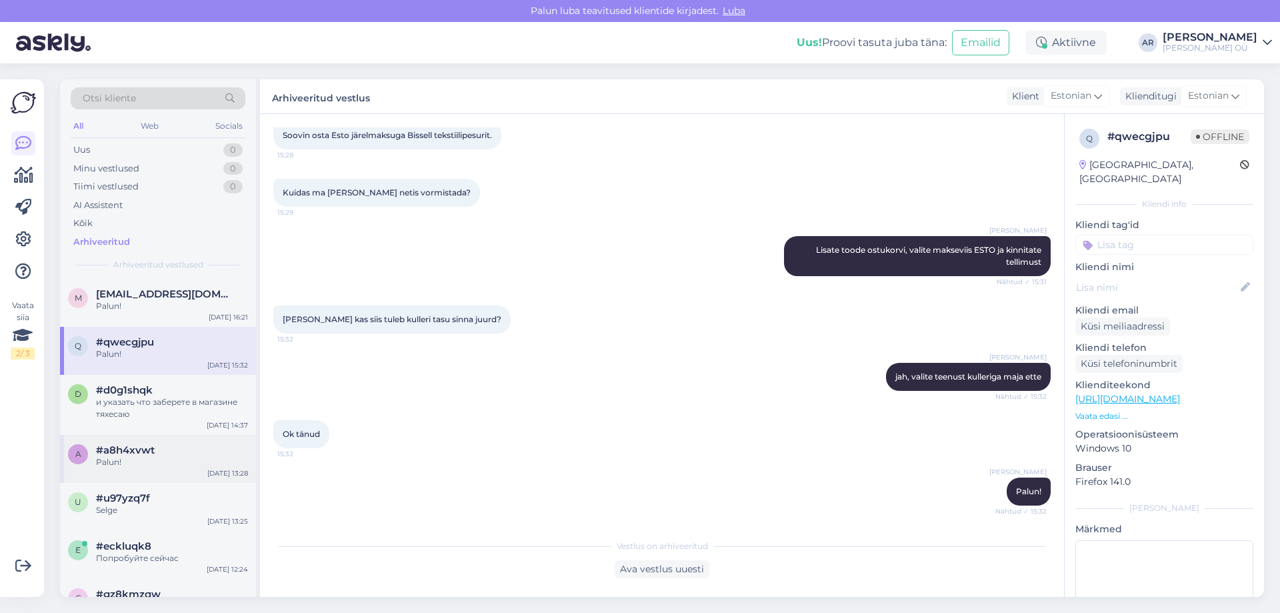
click at [147, 479] on div "a #a8h4xvwt Palun! [DATE] 13:28" at bounding box center [158, 459] width 196 height 48
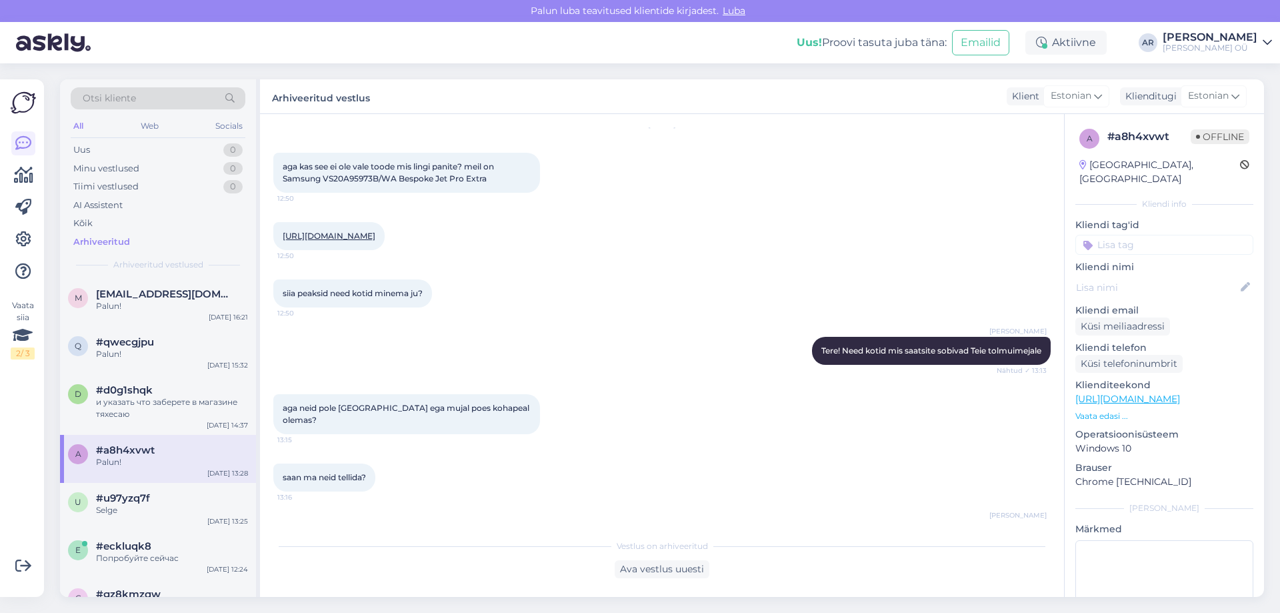
scroll to position [861, 0]
